Goal: Complete application form

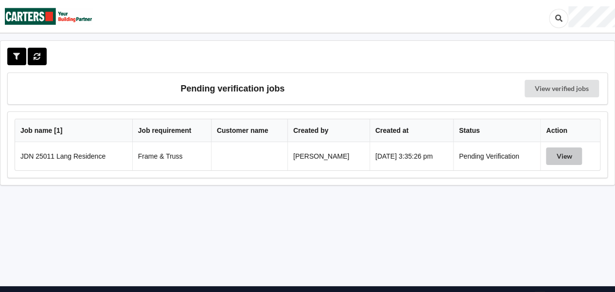
click at [557, 157] on button "View" at bounding box center [564, 156] width 36 height 18
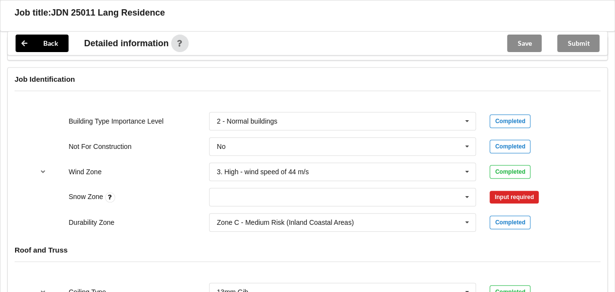
scroll to position [438, 0]
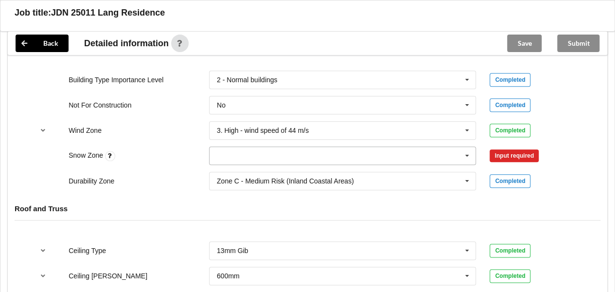
click at [468, 158] on icon at bounding box center [467, 156] width 15 height 18
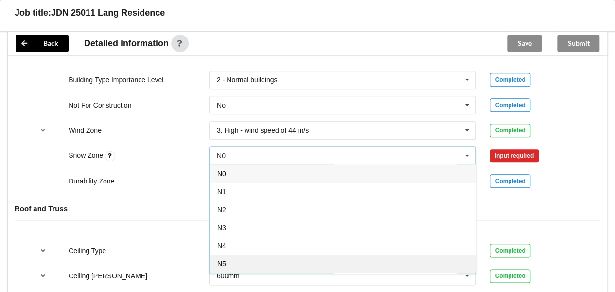
click at [302, 262] on div "N5" at bounding box center [343, 263] width 267 height 18
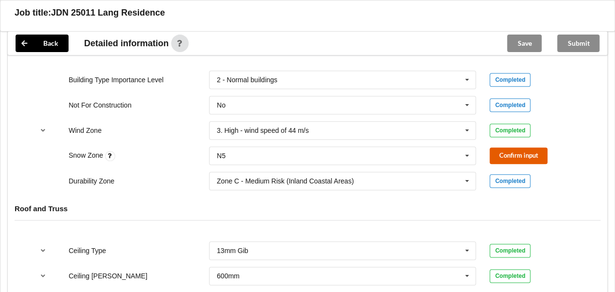
click at [517, 153] on button "Confirm input" at bounding box center [519, 155] width 58 height 16
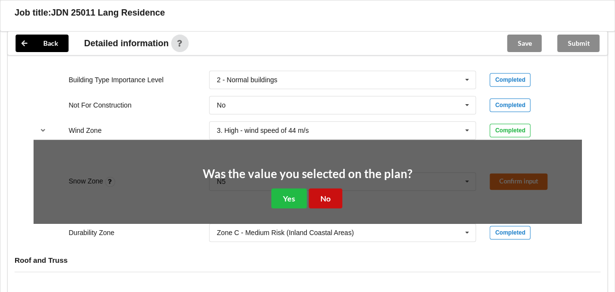
drag, startPoint x: 332, startPoint y: 193, endPoint x: 447, endPoint y: 172, distance: 116.7
click at [332, 193] on button "No" at bounding box center [326, 198] width 34 height 20
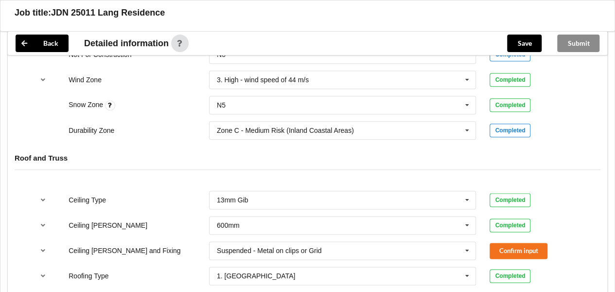
scroll to position [584, 0]
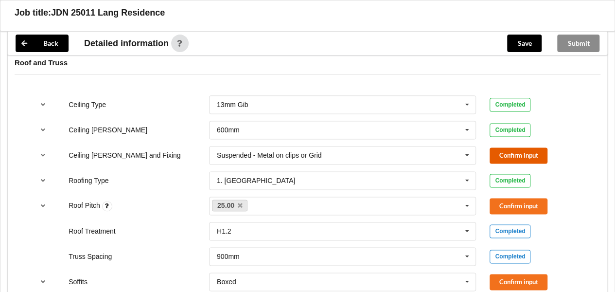
click at [499, 150] on button "Confirm input" at bounding box center [519, 155] width 58 height 16
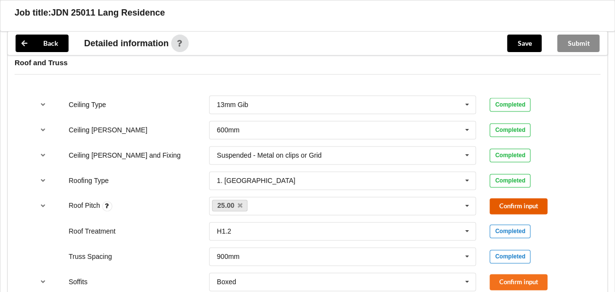
click at [510, 204] on button "Confirm input" at bounding box center [519, 206] width 58 height 16
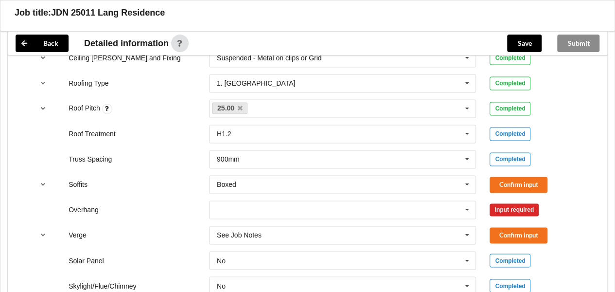
scroll to position [730, 0]
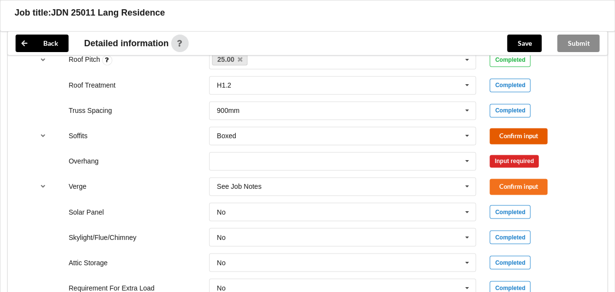
click at [505, 131] on button "Confirm input" at bounding box center [519, 136] width 58 height 16
click at [467, 161] on icon at bounding box center [467, 161] width 15 height 18
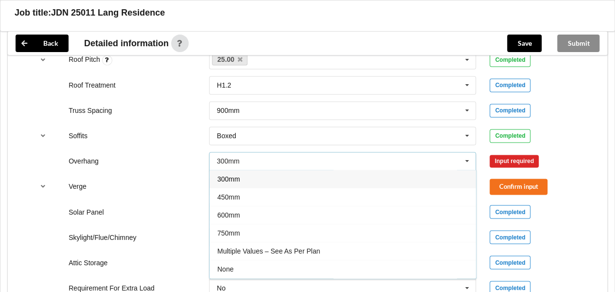
click at [338, 197] on div "450mm" at bounding box center [343, 197] width 267 height 18
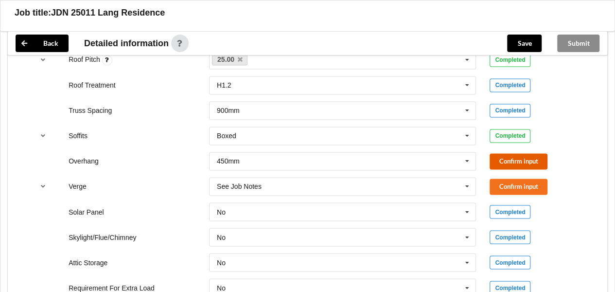
click at [506, 153] on button "Confirm input" at bounding box center [519, 161] width 58 height 16
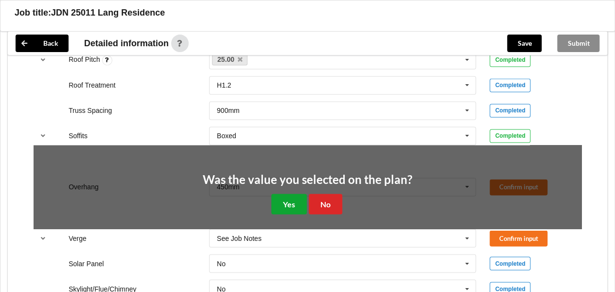
click at [290, 199] on button "Yes" at bounding box center [289, 204] width 36 height 20
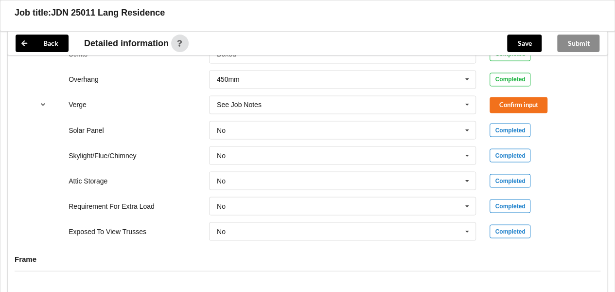
scroll to position [759, 0]
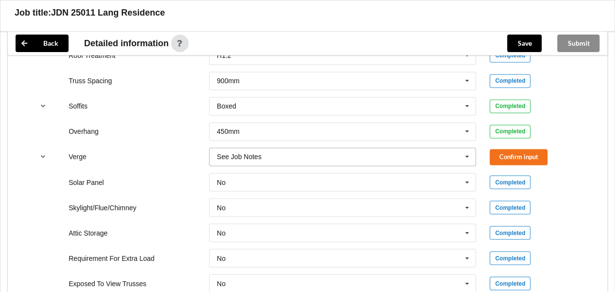
click at [471, 153] on icon at bounding box center [467, 157] width 15 height 18
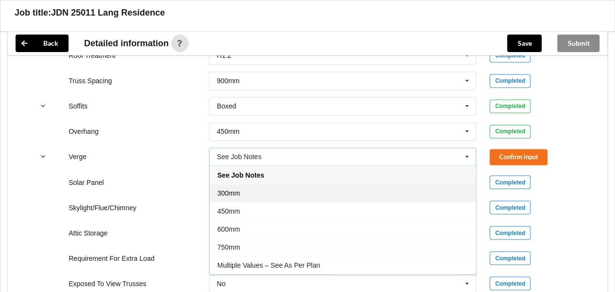
click at [352, 189] on div "300mm" at bounding box center [343, 192] width 267 height 18
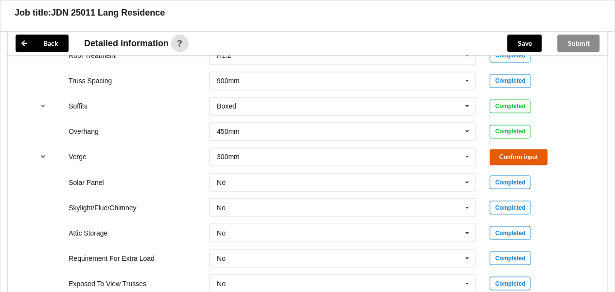
click at [497, 158] on button "Confirm input" at bounding box center [519, 157] width 58 height 16
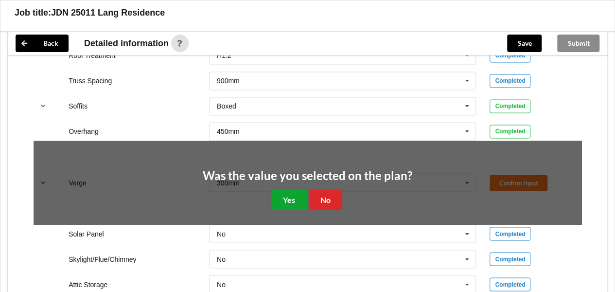
drag, startPoint x: 281, startPoint y: 194, endPoint x: 287, endPoint y: 194, distance: 5.4
click at [282, 194] on button "Yes" at bounding box center [289, 199] width 36 height 20
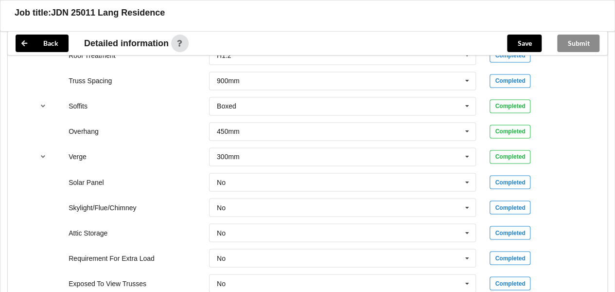
scroll to position [808, 0]
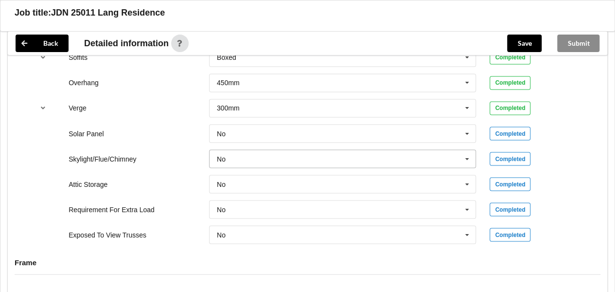
click at [461, 155] on icon at bounding box center [467, 159] width 15 height 18
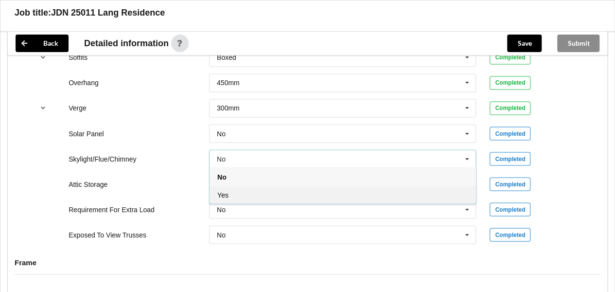
click at [289, 190] on div "Yes" at bounding box center [343, 194] width 267 height 18
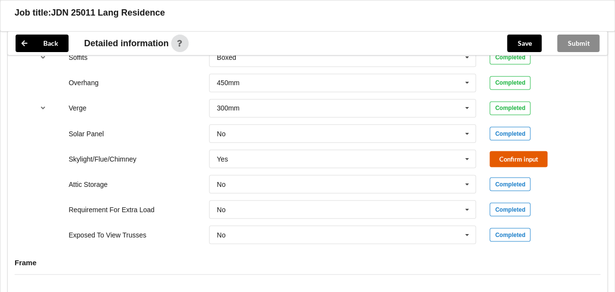
click at [522, 158] on button "Confirm input" at bounding box center [519, 159] width 58 height 16
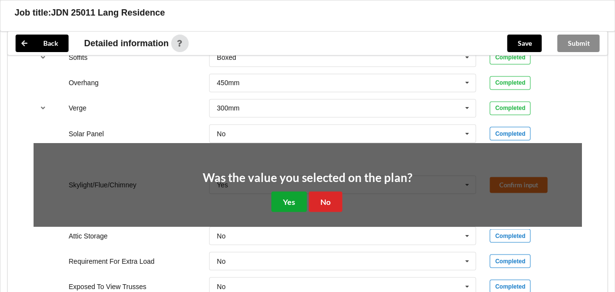
click at [281, 196] on button "Yes" at bounding box center [289, 201] width 36 height 20
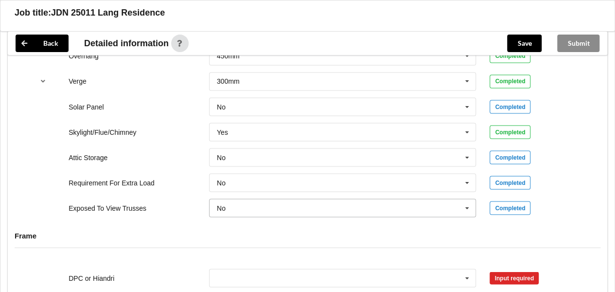
scroll to position [857, 0]
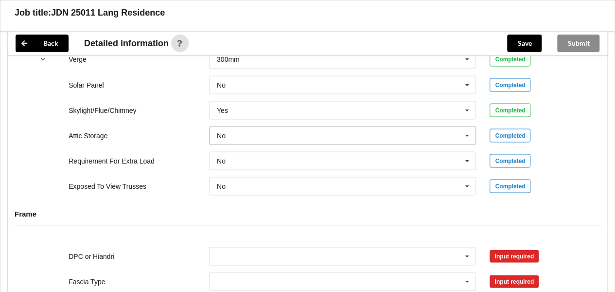
click at [469, 132] on icon at bounding box center [467, 135] width 15 height 18
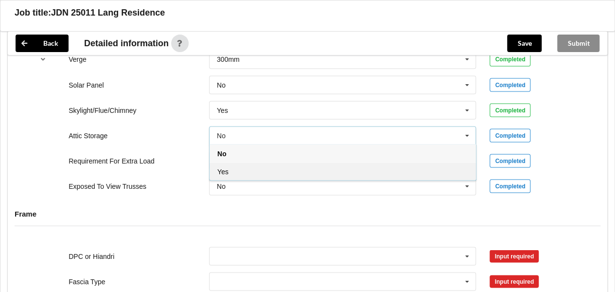
click at [306, 165] on div "Yes" at bounding box center [343, 171] width 267 height 18
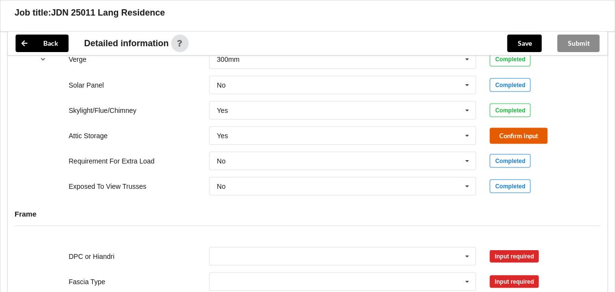
click at [509, 129] on button "Confirm input" at bounding box center [519, 135] width 58 height 16
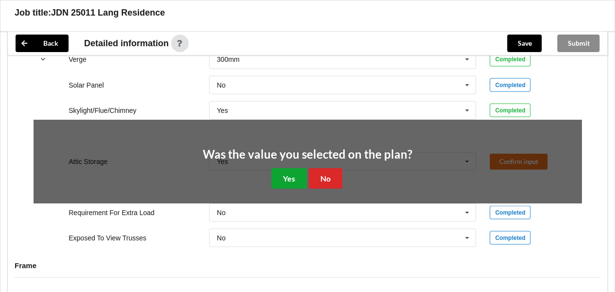
click at [291, 171] on button "Yes" at bounding box center [289, 178] width 36 height 20
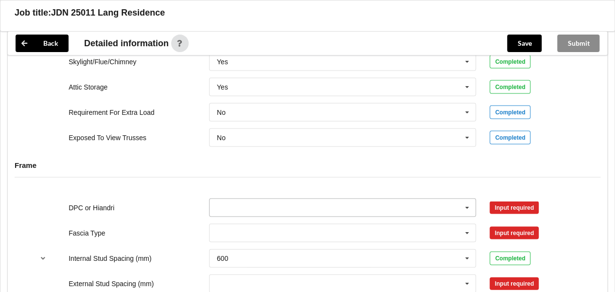
scroll to position [1003, 0]
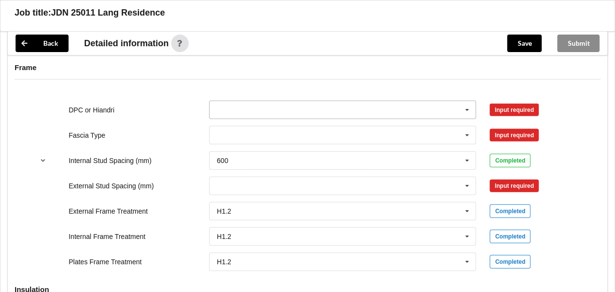
click at [467, 110] on icon at bounding box center [467, 110] width 15 height 18
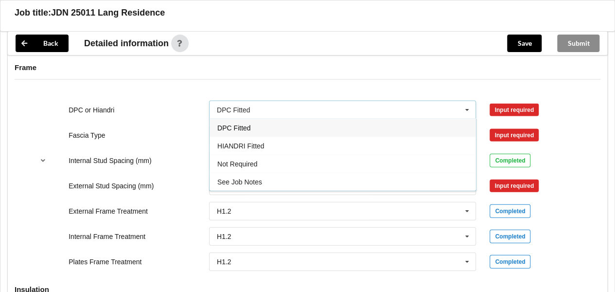
click at [314, 125] on div "DPC Fitted" at bounding box center [343, 128] width 267 height 18
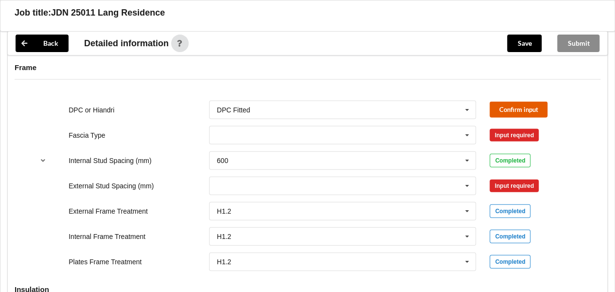
click at [511, 110] on button "Confirm input" at bounding box center [519, 110] width 58 height 16
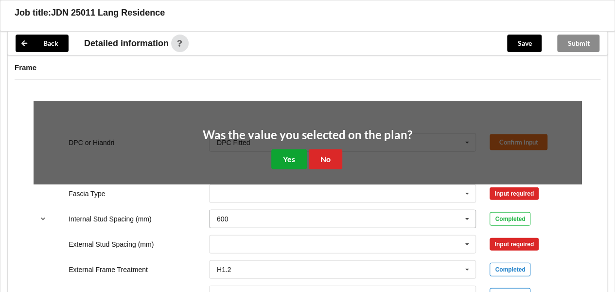
drag, startPoint x: 297, startPoint y: 153, endPoint x: 303, endPoint y: 152, distance: 6.4
click at [298, 153] on button "Yes" at bounding box center [289, 159] width 36 height 20
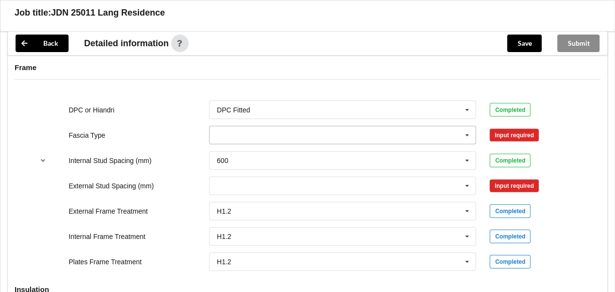
click at [467, 134] on icon at bounding box center [467, 135] width 15 height 18
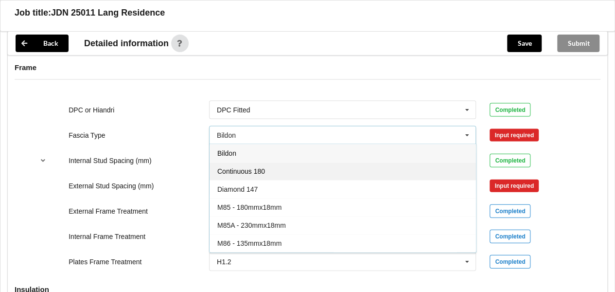
click at [334, 168] on div "Continuous 180" at bounding box center [343, 171] width 267 height 18
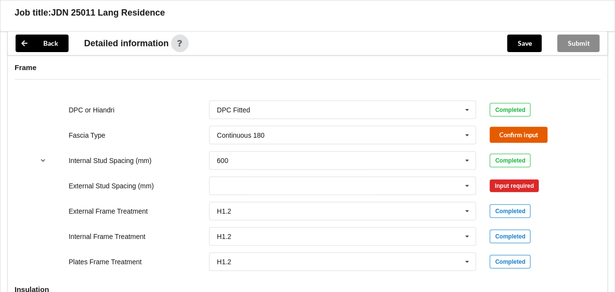
click at [504, 139] on button "Confirm input" at bounding box center [519, 135] width 58 height 16
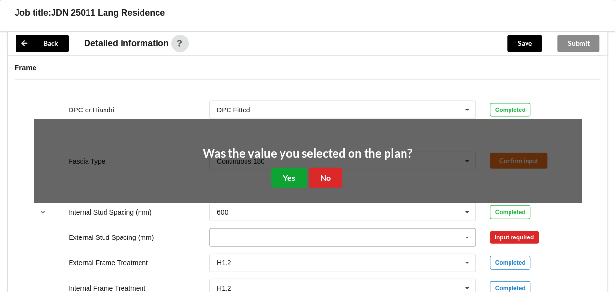
click at [299, 176] on button "Yes" at bounding box center [289, 178] width 36 height 20
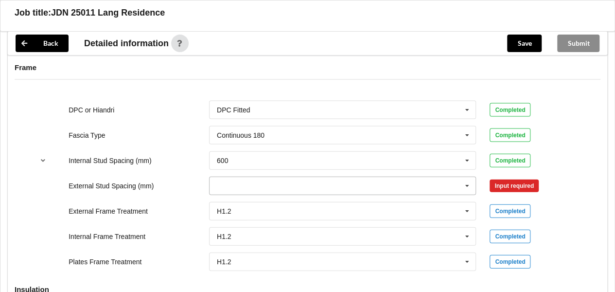
click at [468, 184] on icon at bounding box center [467, 186] width 15 height 18
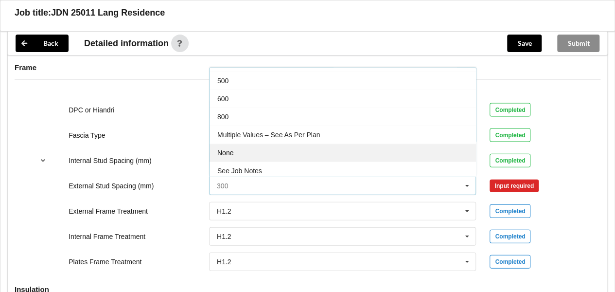
scroll to position [52, 0]
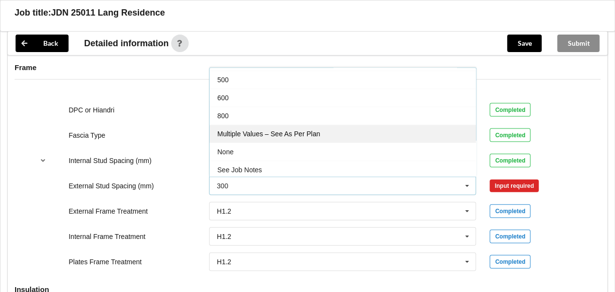
click at [312, 130] on span "Multiple Values – See As Per Plan" at bounding box center [268, 134] width 103 height 8
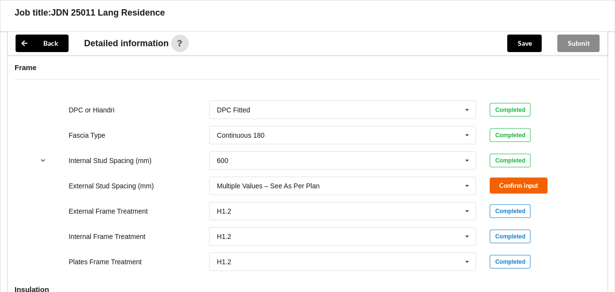
click at [490, 178] on div "Confirm input" at bounding box center [536, 186] width 106 height 16
click at [493, 179] on button "Confirm input" at bounding box center [519, 186] width 58 height 16
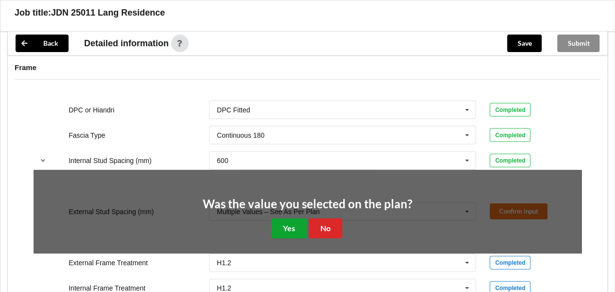
click at [295, 227] on button "Yes" at bounding box center [289, 228] width 36 height 20
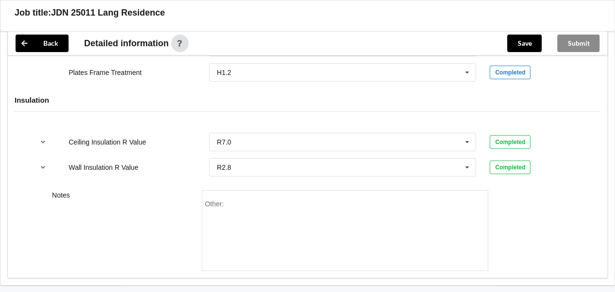
scroll to position [1237, 0]
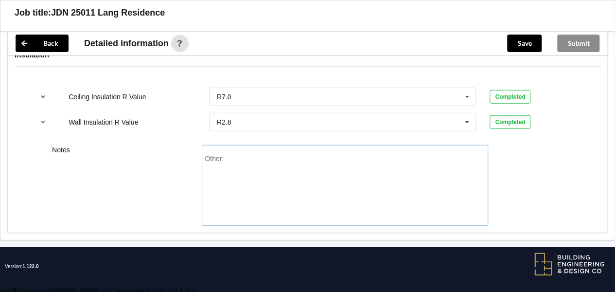
click at [277, 159] on div "Other:" at bounding box center [345, 189] width 281 height 68
click at [519, 37] on button "Save" at bounding box center [524, 44] width 35 height 18
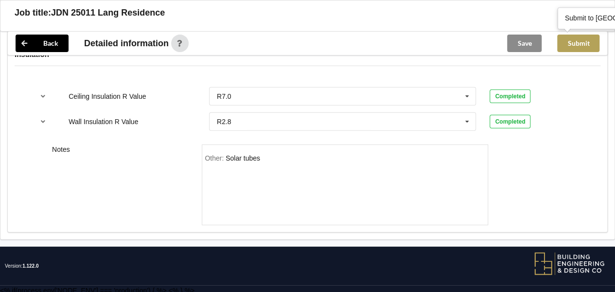
click at [585, 45] on button "Submit" at bounding box center [579, 44] width 42 height 18
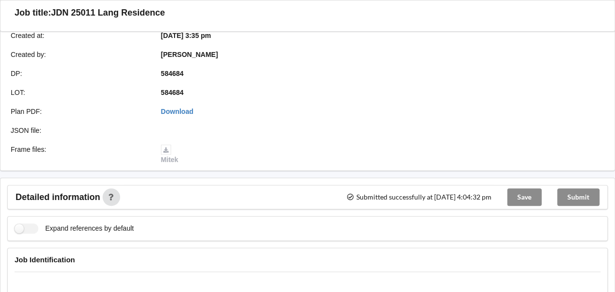
scroll to position [0, 0]
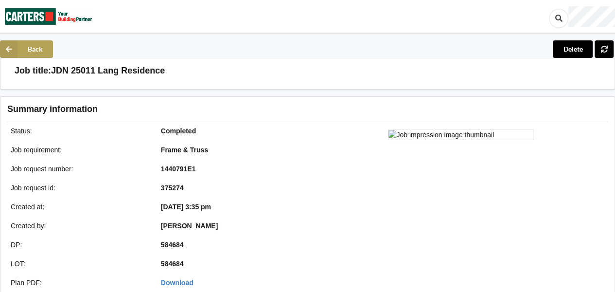
click at [36, 53] on button "Back" at bounding box center [26, 49] width 53 height 18
